Goal: Task Accomplishment & Management: Manage account settings

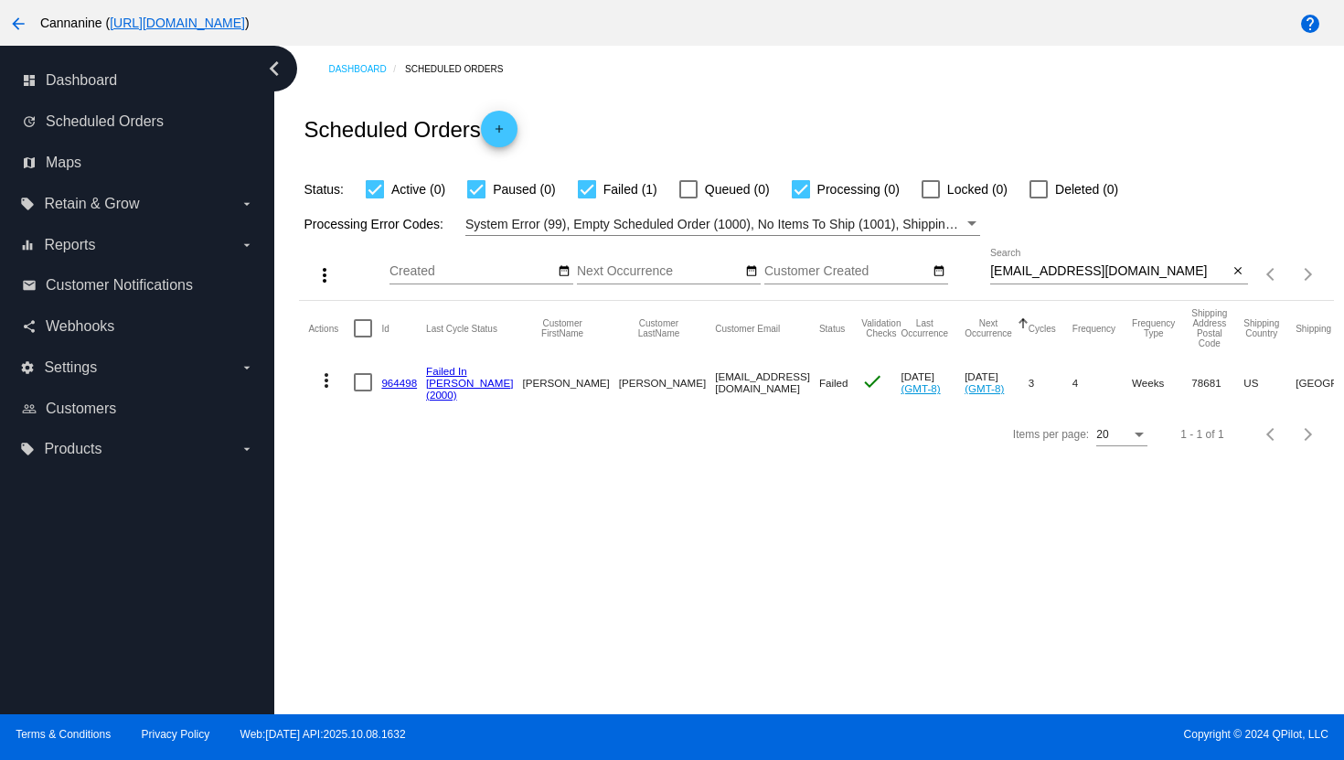
click at [1018, 277] on input "[EMAIL_ADDRESS][DOMAIN_NAME]" at bounding box center [1109, 271] width 239 height 15
paste input "[EMAIL_ADDRESS]"
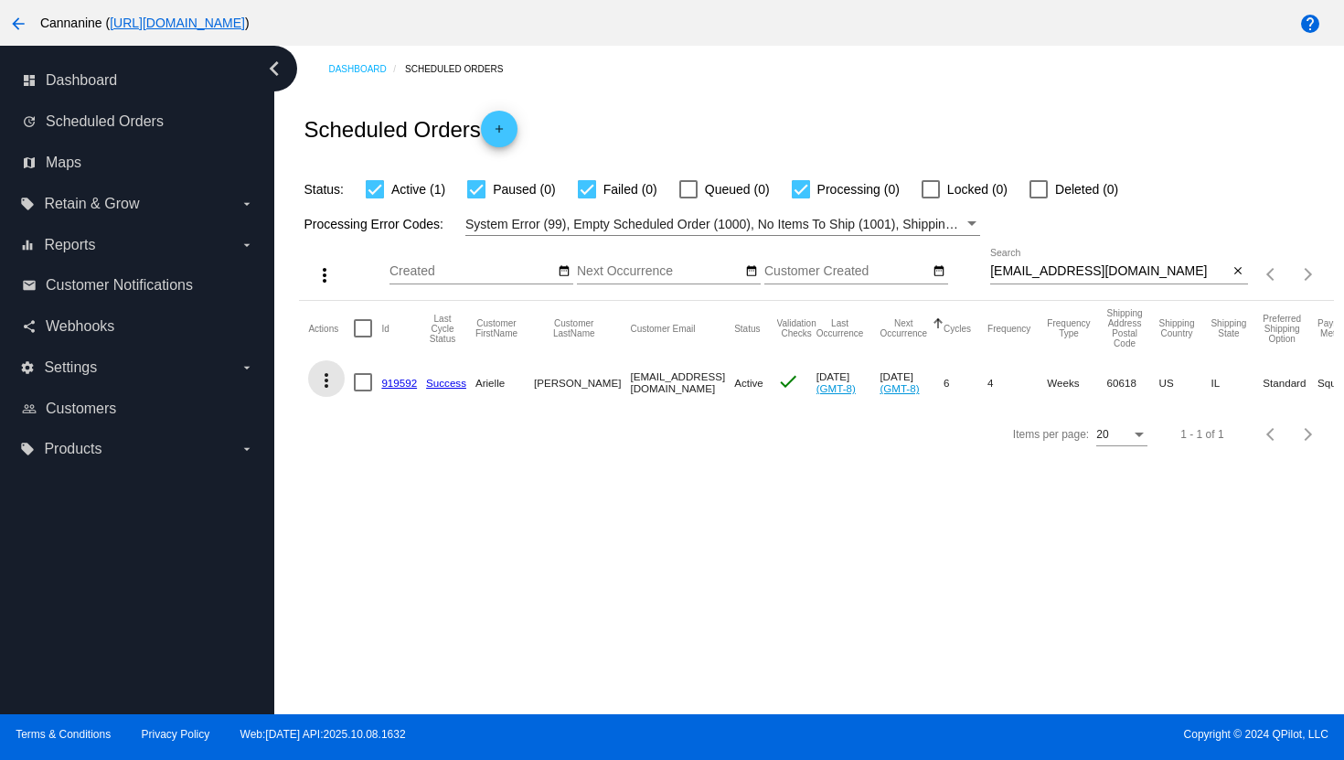
click at [326, 380] on mat-icon "more_vert" at bounding box center [326, 380] width 22 height 22
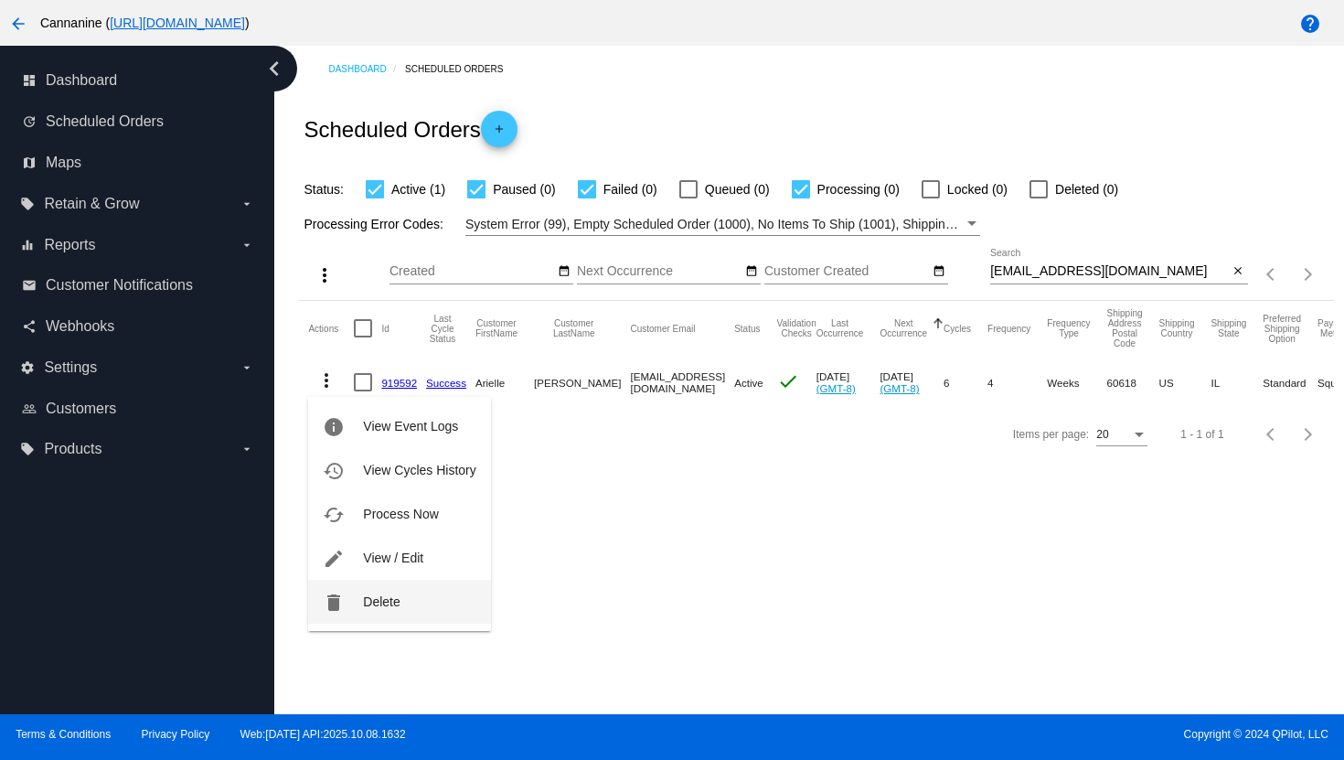
click at [364, 602] on span "Delete" at bounding box center [381, 601] width 37 height 15
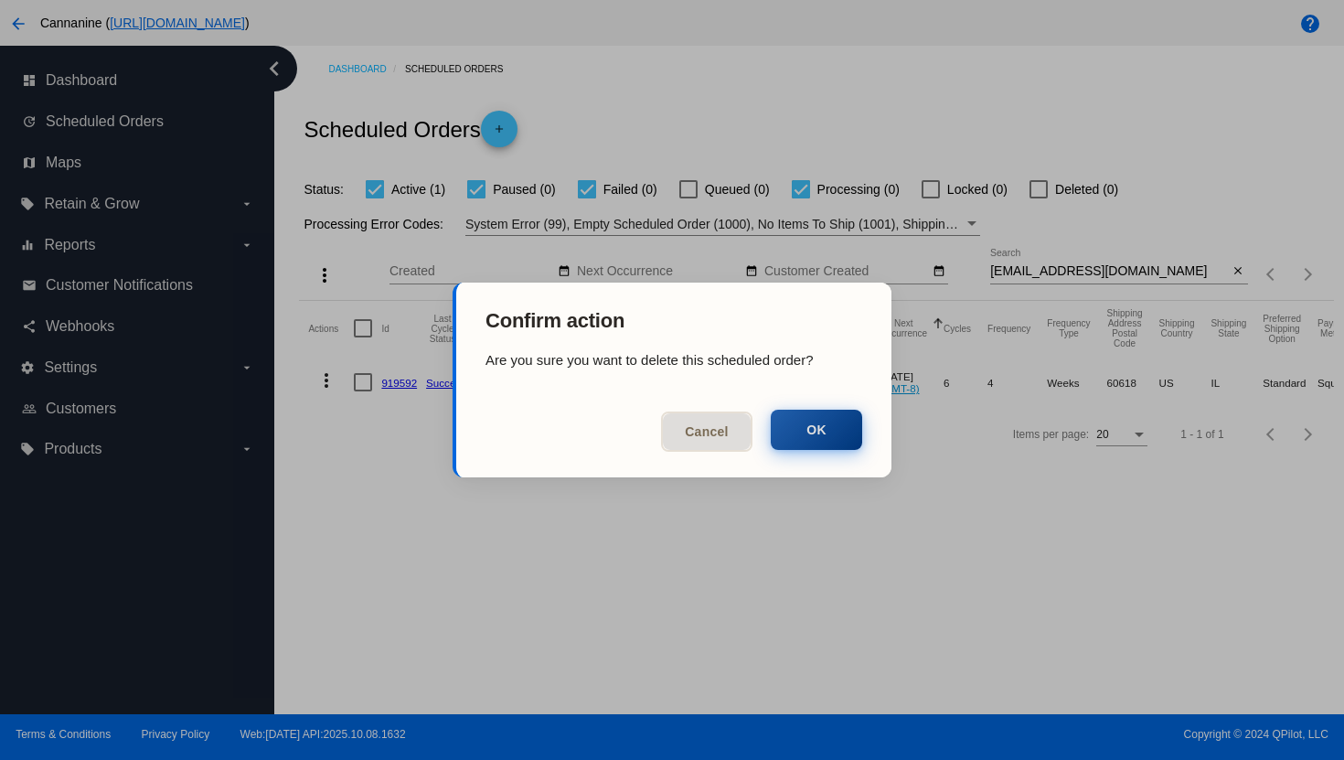
click at [836, 436] on button "OK" at bounding box center [816, 429] width 91 height 40
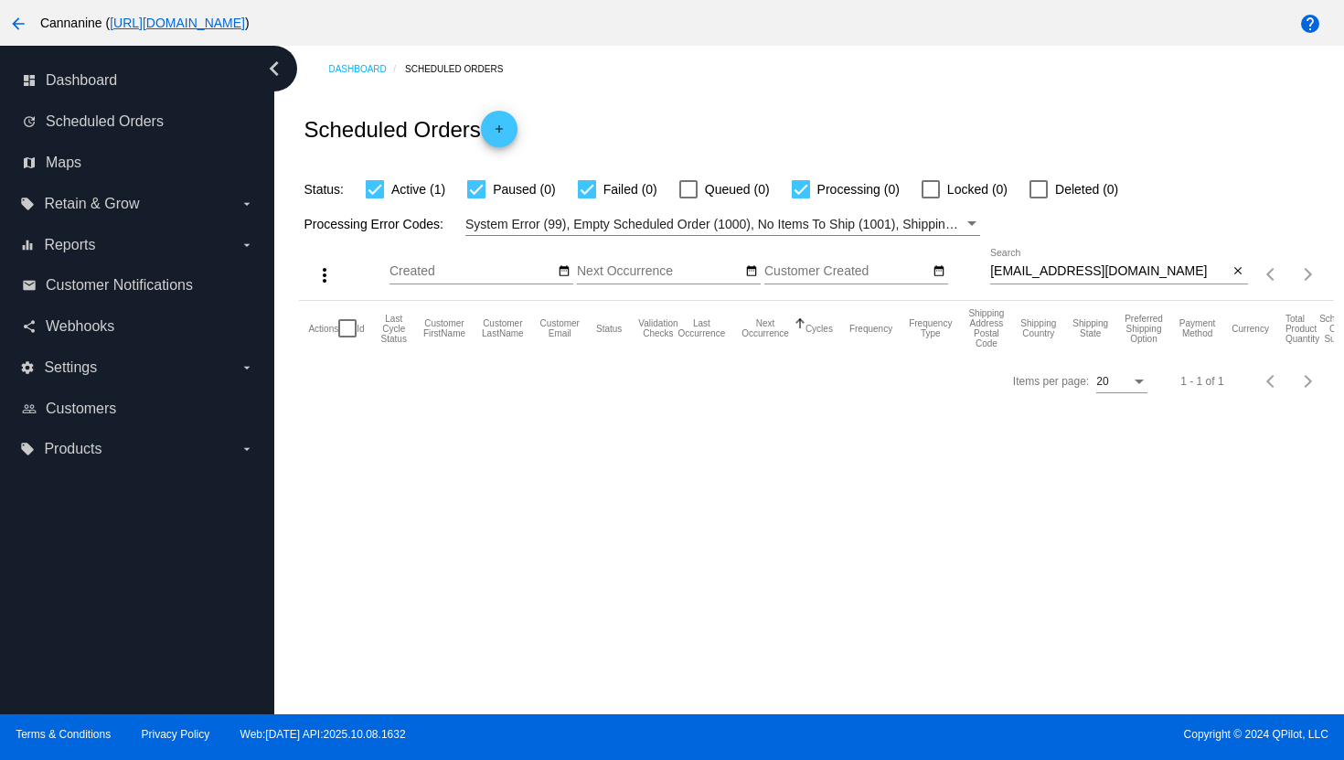
click at [1111, 279] on input "[EMAIL_ADDRESS][DOMAIN_NAME]" at bounding box center [1109, 271] width 239 height 15
click at [1111, 277] on input "[EMAIL_ADDRESS][DOMAIN_NAME]" at bounding box center [1109, 271] width 239 height 15
click at [1097, 272] on input "[EMAIL_ADDRESS][DOMAIN_NAME]" at bounding box center [1109, 271] width 239 height 15
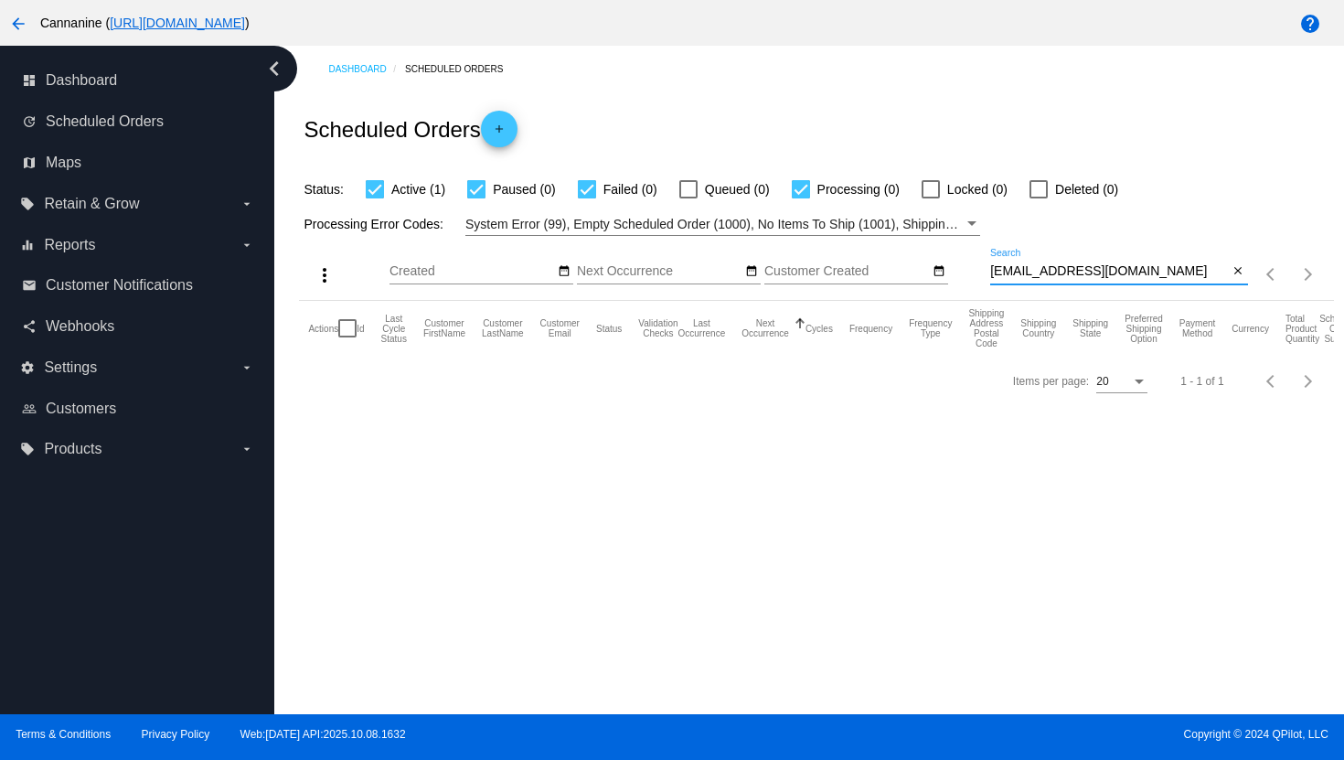
click at [1097, 272] on input "[EMAIL_ADDRESS][DOMAIN_NAME]" at bounding box center [1109, 271] width 239 height 15
paste input "irishlvr99"
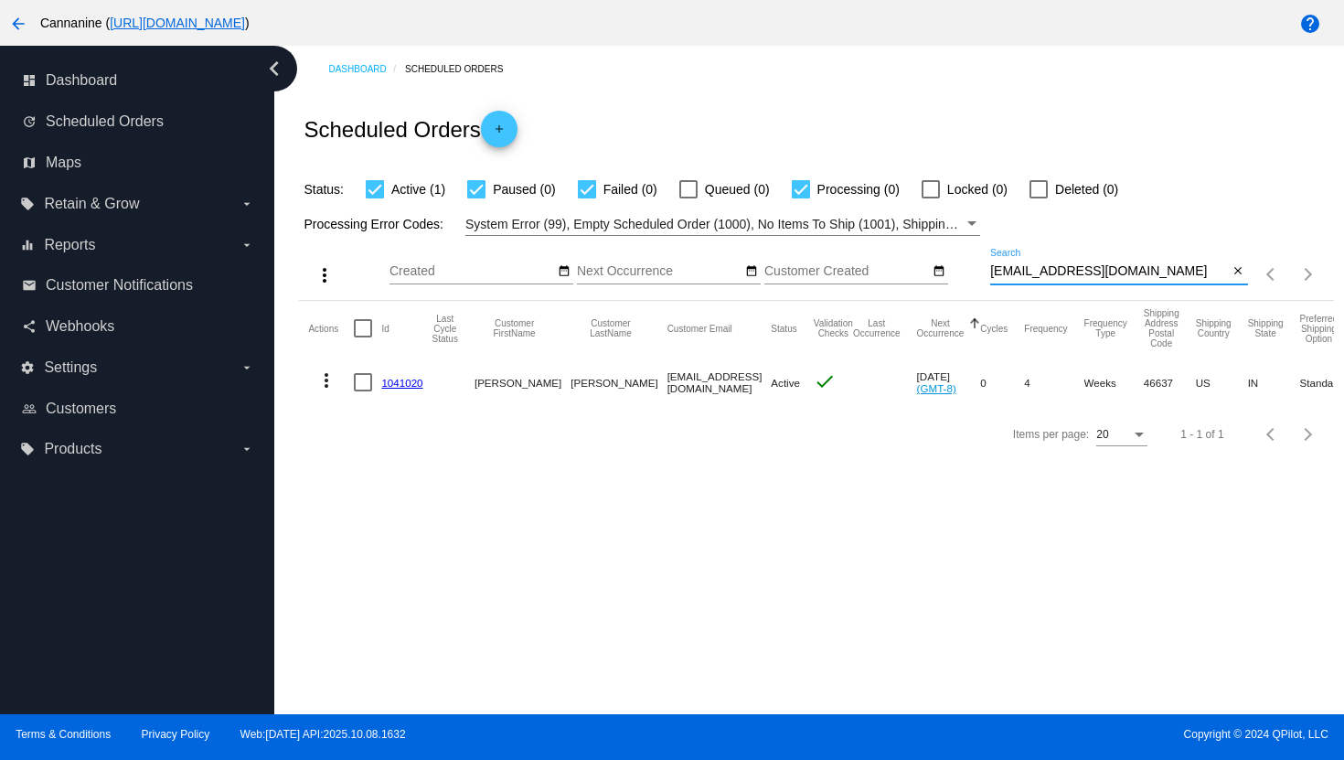
click at [333, 380] on mat-icon "more_vert" at bounding box center [326, 380] width 22 height 22
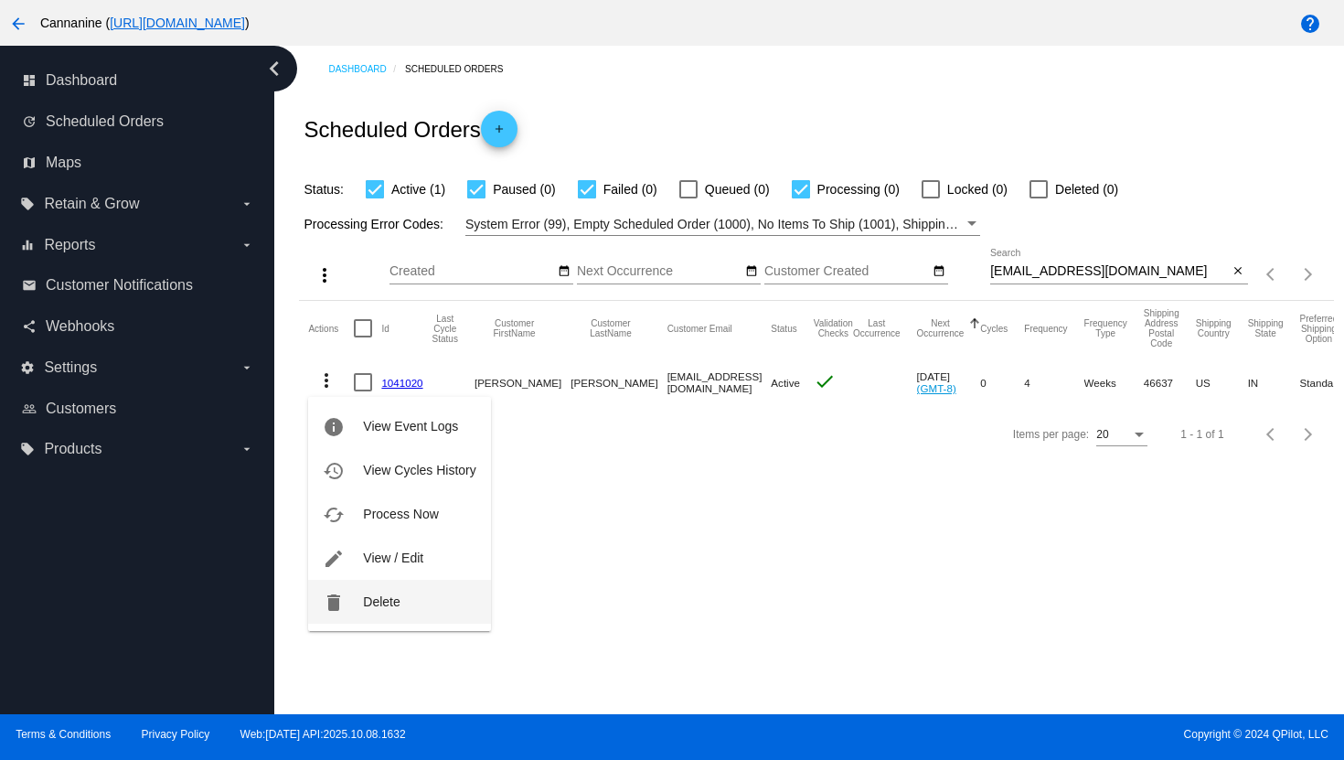
click at [383, 608] on button "delete Delete" at bounding box center [399, 601] width 182 height 44
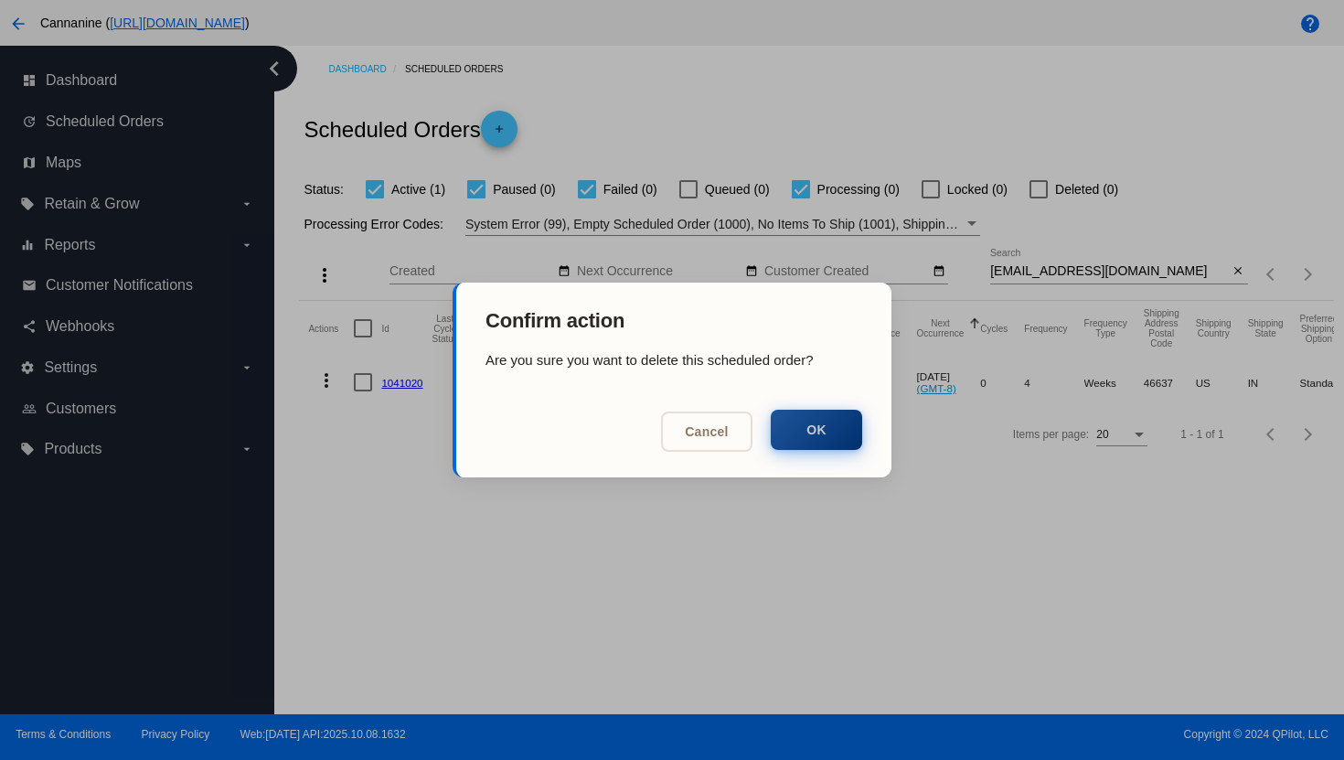
click at [838, 438] on button "OK" at bounding box center [816, 429] width 91 height 40
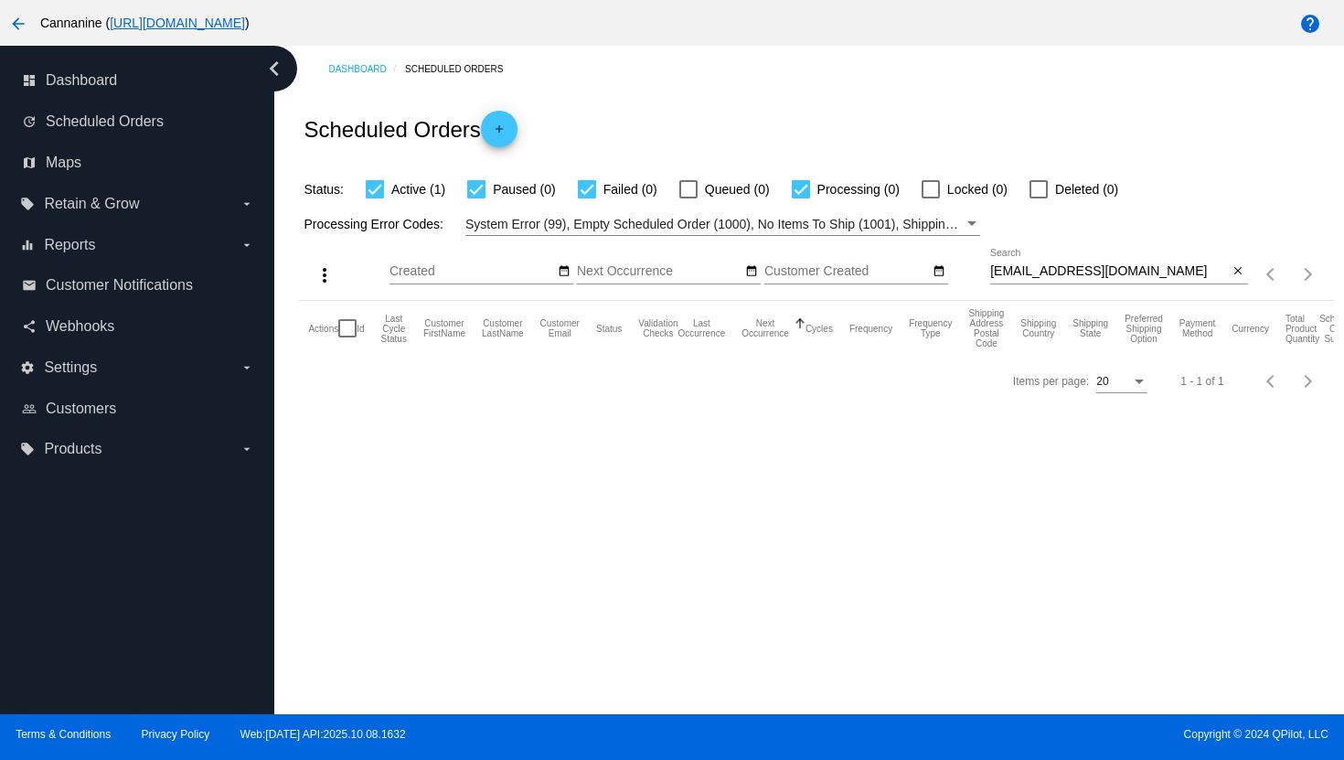
click at [1029, 272] on input "[EMAIL_ADDRESS][DOMAIN_NAME]" at bounding box center [1109, 271] width 239 height 15
paste input "[PERSON_NAME]"
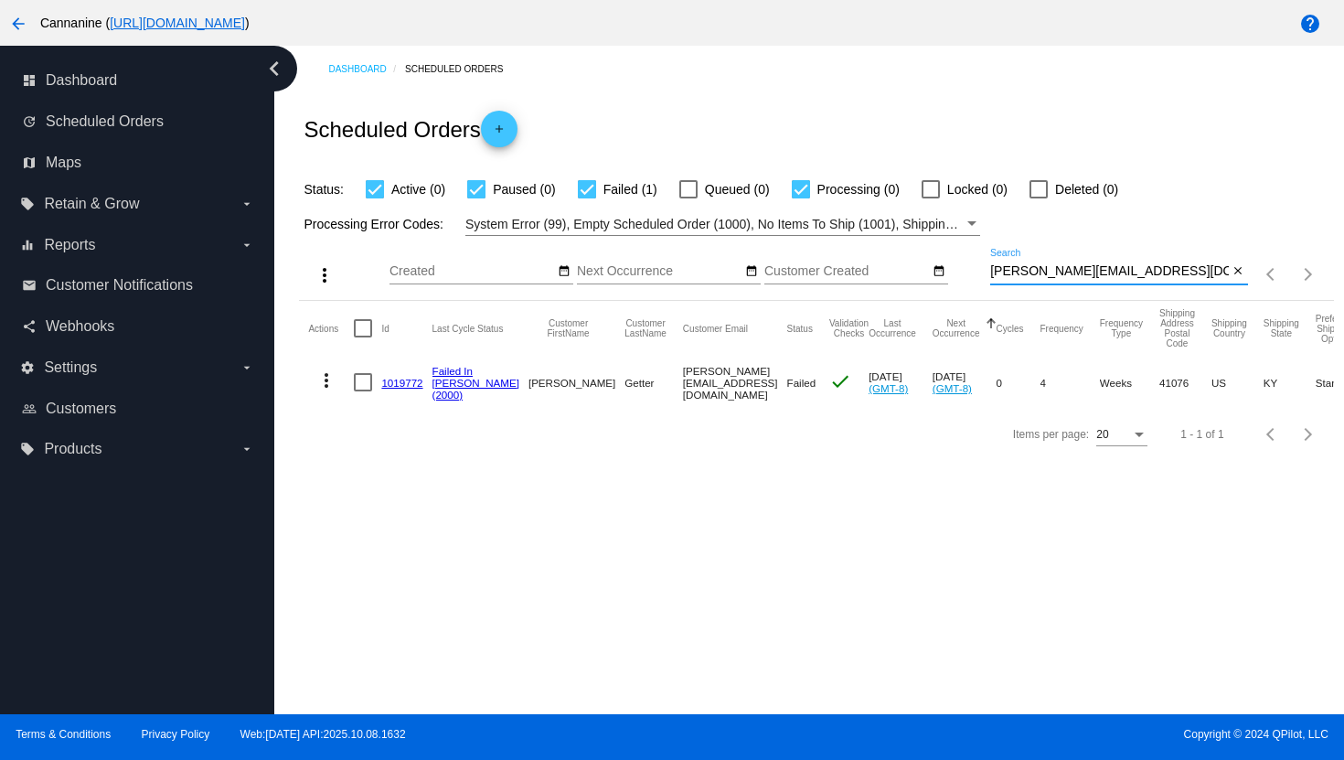
click at [329, 390] on mat-icon "more_vert" at bounding box center [326, 380] width 22 height 22
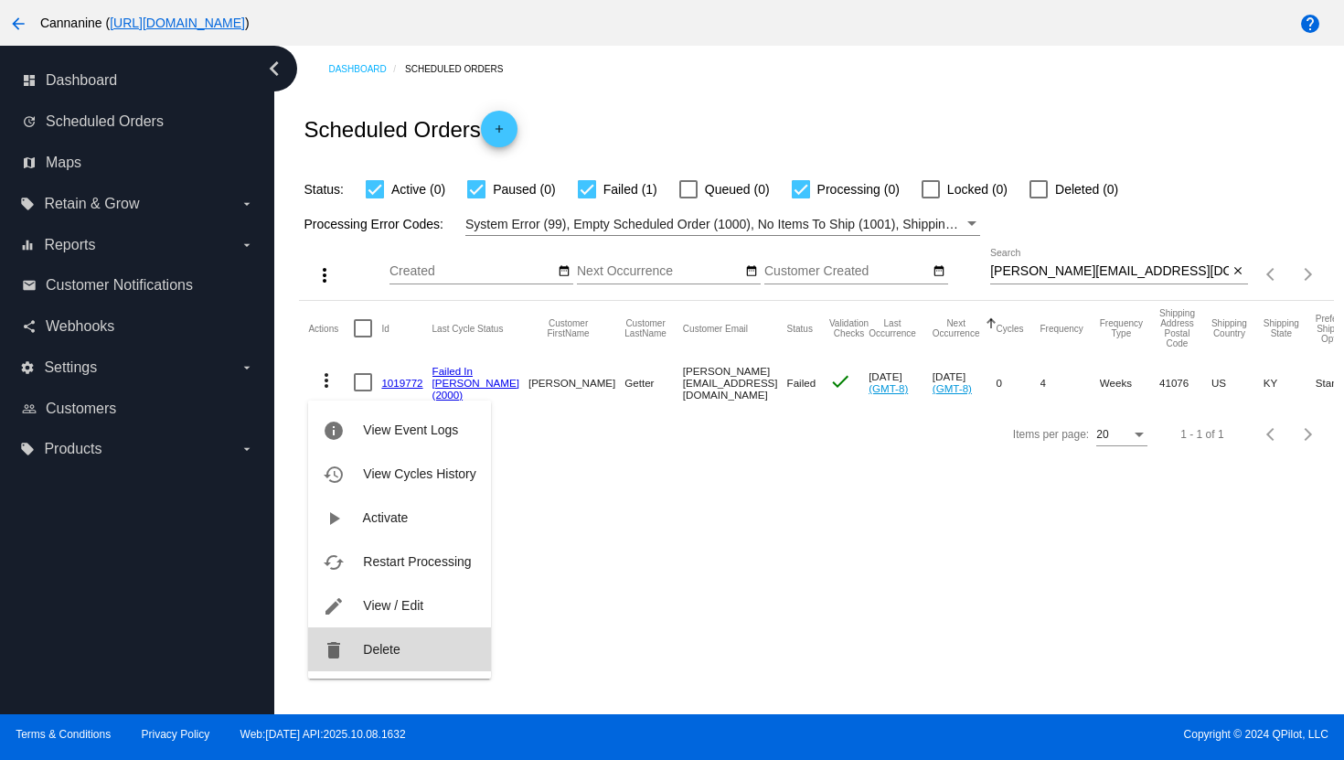
click at [399, 651] on span "Delete" at bounding box center [381, 649] width 37 height 15
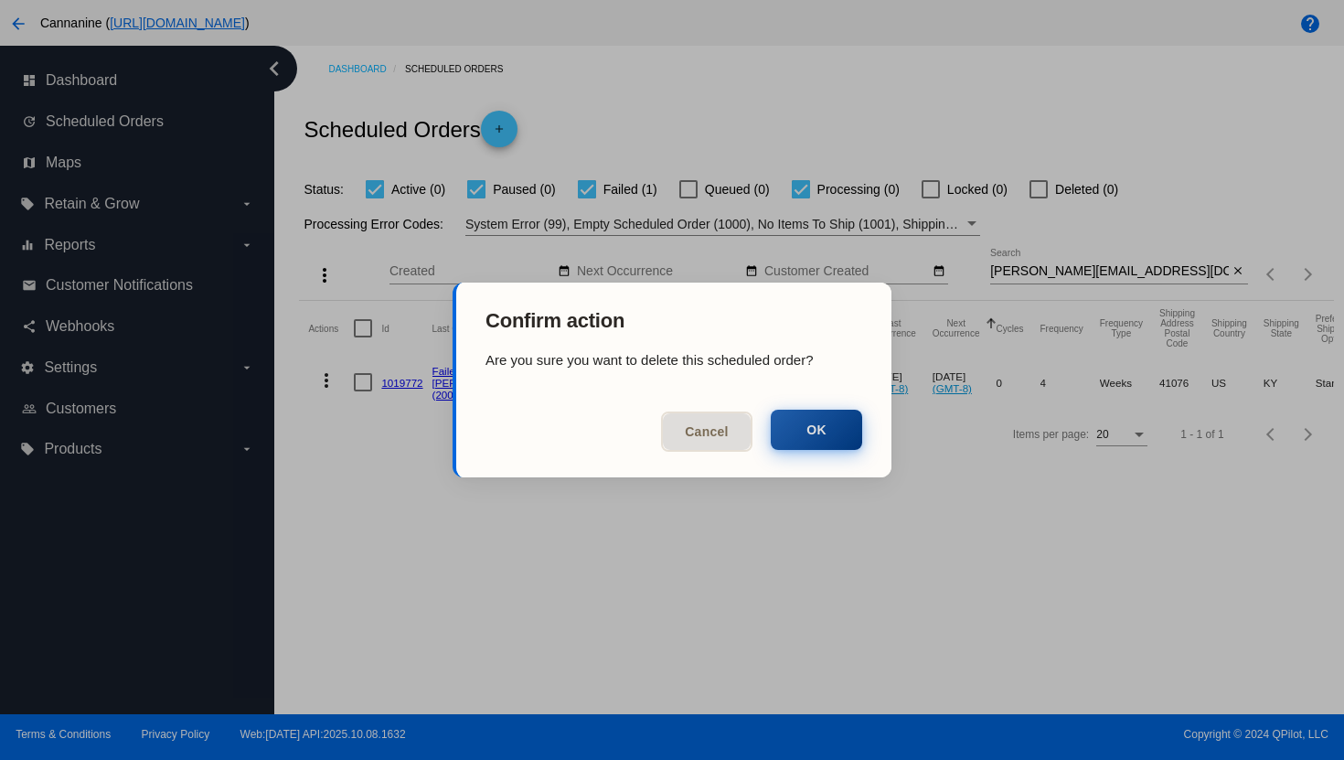
click at [842, 434] on button "OK" at bounding box center [816, 429] width 91 height 40
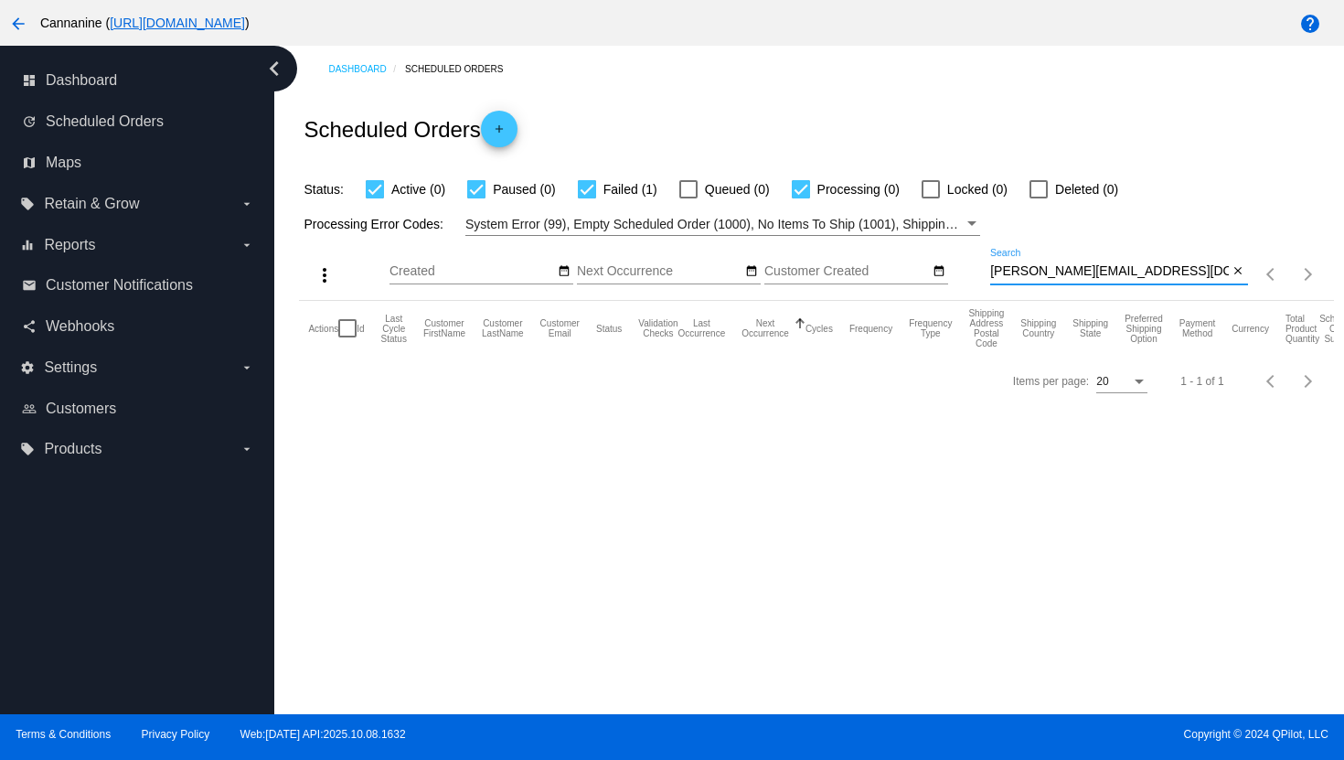
click at [1028, 274] on input "[PERSON_NAME][EMAIL_ADDRESS][DOMAIN_NAME]" at bounding box center [1109, 271] width 239 height 15
paste input "boosterence@g"
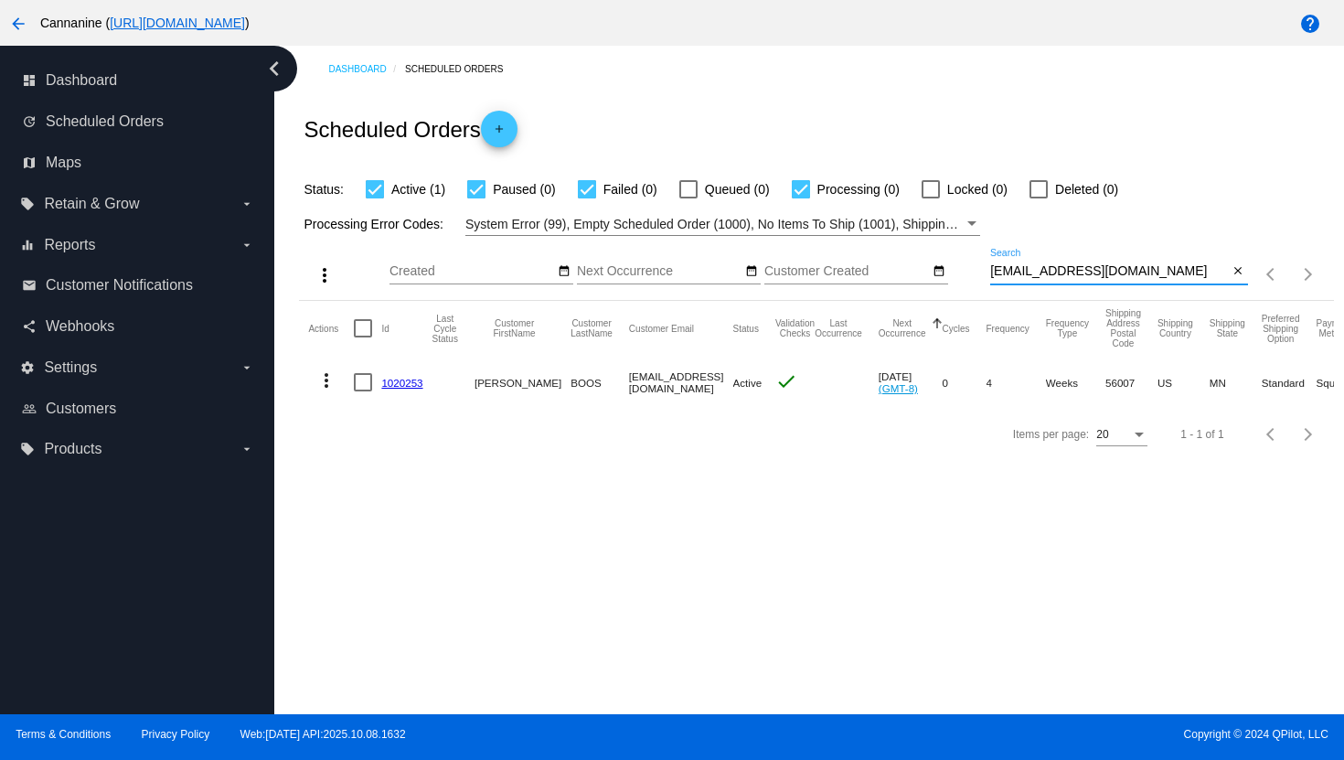
click at [328, 384] on mat-icon "more_vert" at bounding box center [326, 380] width 22 height 22
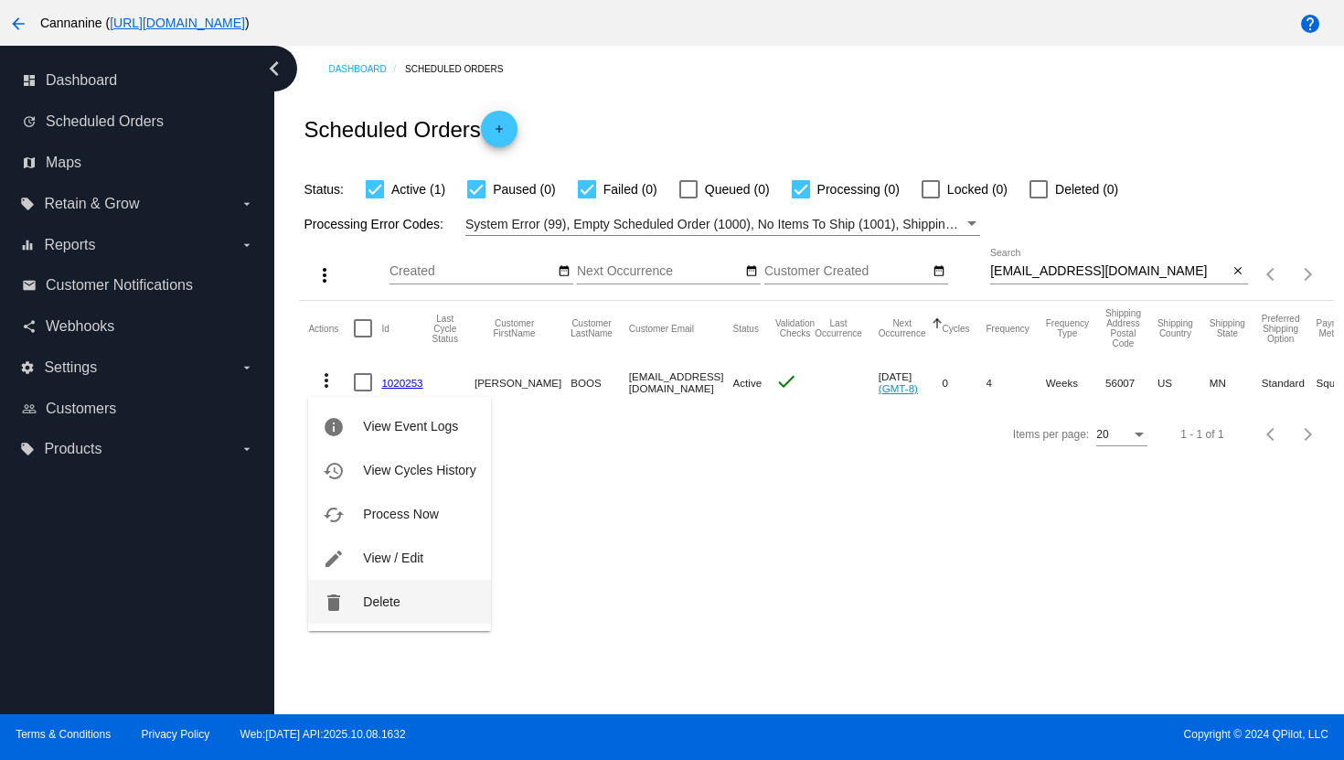
click at [377, 605] on span "Delete" at bounding box center [381, 601] width 37 height 15
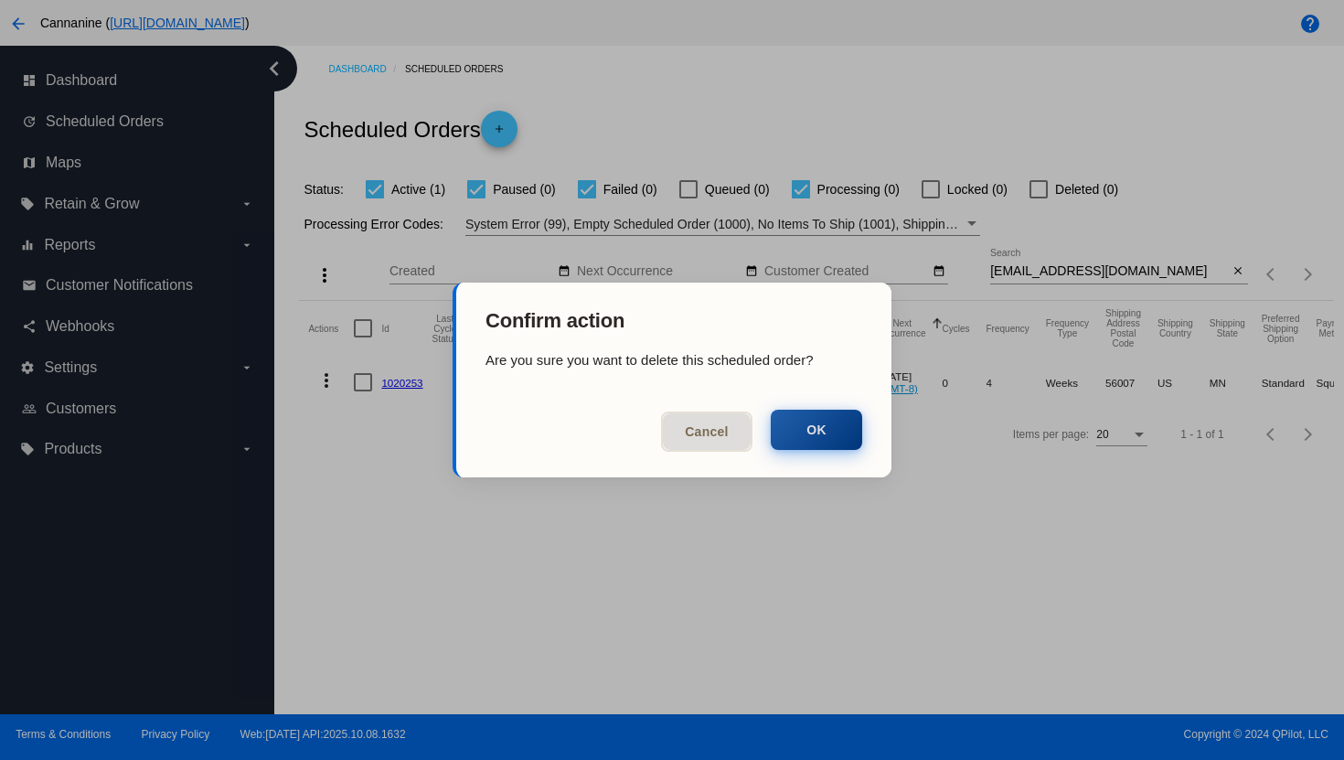
click at [816, 428] on button "OK" at bounding box center [816, 429] width 91 height 40
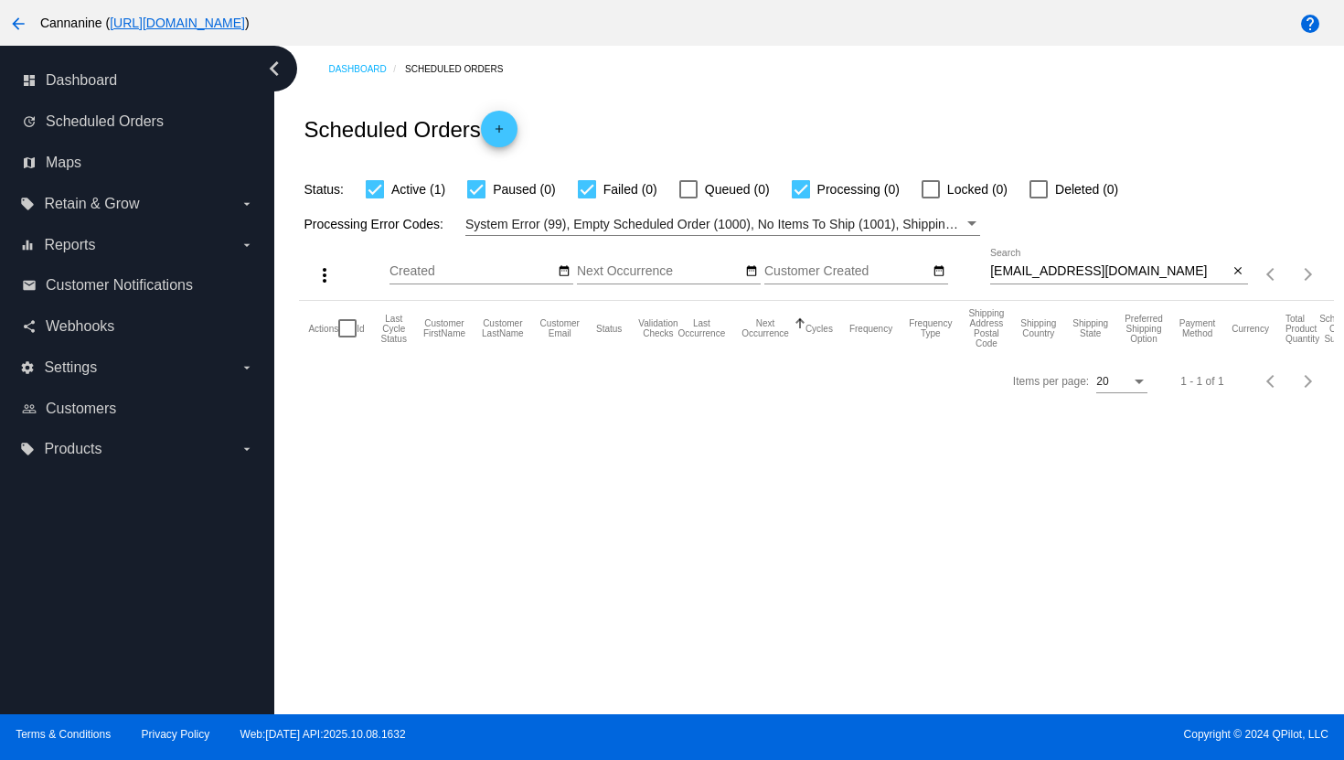
click at [1045, 273] on input "[EMAIL_ADDRESS][DOMAIN_NAME]" at bounding box center [1109, 271] width 239 height 15
paste input "normanj0410"
type input "[EMAIL_ADDRESS][DOMAIN_NAME]"
